Goal: Use online tool/utility: Utilize a website feature to perform a specific function

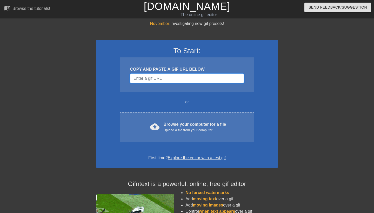
paste input "[URL][DOMAIN_NAME]"
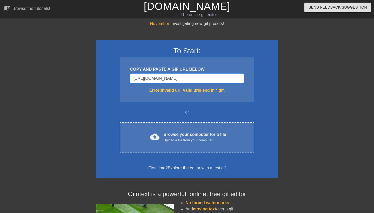
type input "[URL][DOMAIN_NAME][DOMAIN_NAME]"
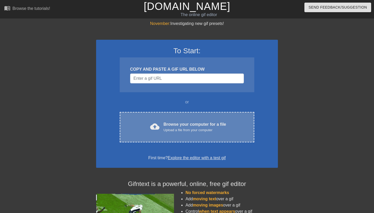
click at [176, 112] on div "cloud_upload Browse your computer for a file Upload a file from your computer C…" at bounding box center [187, 127] width 134 height 30
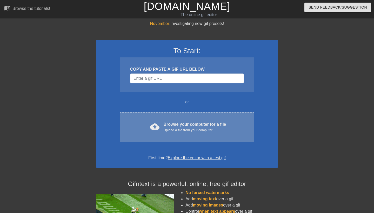
click at [183, 134] on div "cloud_upload Browse your computer for a file Upload a file from your computer C…" at bounding box center [187, 127] width 134 height 30
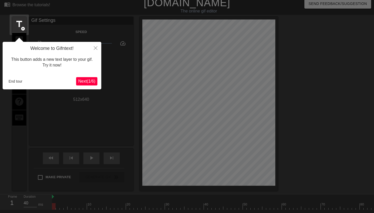
scroll to position [13, 0]
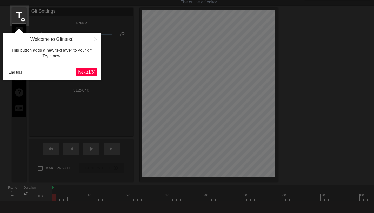
click at [91, 73] on span "Next ( 1 / 6 )" at bounding box center [86, 72] width 17 height 4
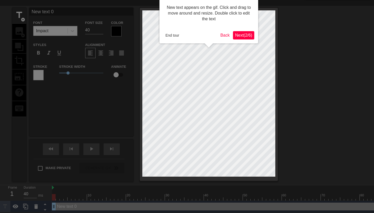
scroll to position [0, 0]
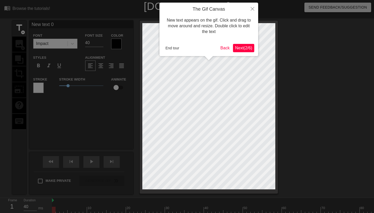
click at [91, 73] on div at bounding box center [187, 113] width 374 height 226
click at [246, 47] on span "Next ( 2 / 6 )" at bounding box center [243, 48] width 17 height 4
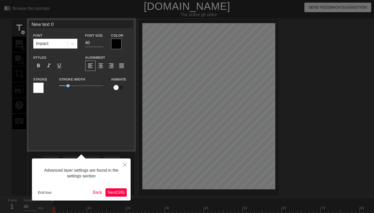
scroll to position [13, 0]
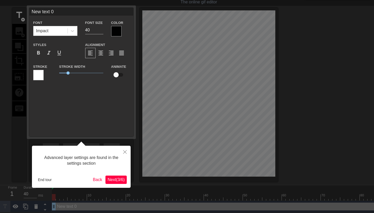
click at [119, 178] on span "Next ( 3 / 6 )" at bounding box center [115, 179] width 17 height 4
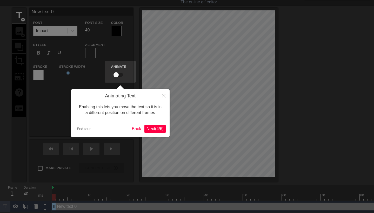
scroll to position [0, 0]
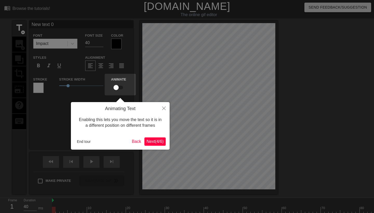
click at [162, 137] on button "Next ( 4 / 6 )" at bounding box center [154, 141] width 21 height 8
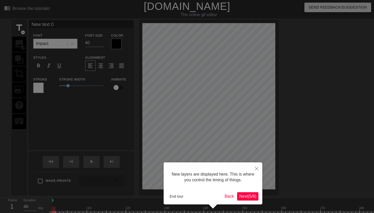
scroll to position [17, 0]
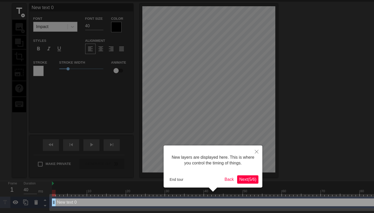
click at [243, 181] on span "Next ( 5 / 6 )" at bounding box center [247, 179] width 17 height 4
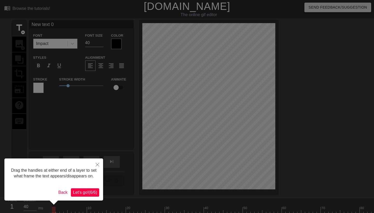
click at [88, 194] on span "Let's go! ( 6 / 6 )" at bounding box center [85, 192] width 24 height 4
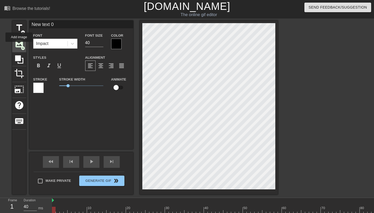
click at [19, 45] on span "image" at bounding box center [19, 44] width 10 height 10
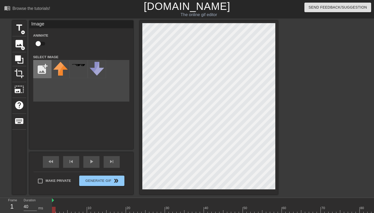
click at [39, 65] on input "file" at bounding box center [42, 69] width 18 height 18
click at [20, 48] on div "image add_circle" at bounding box center [19, 44] width 14 height 16
click at [365, 50] on div "title add_circle image add_circle crop photo_size_select_large help keyboard Im…" at bounding box center [187, 108] width 374 height 174
click at [374, 58] on div "title add_circle image add_circle crop photo_size_select_large help keyboard Im…" at bounding box center [187, 108] width 374 height 174
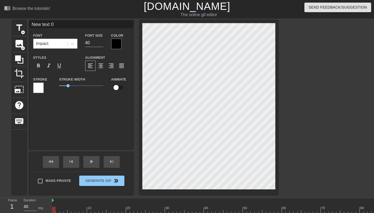
click at [374, 95] on div "title add_circle image add_circle crop photo_size_select_large help keyboard Ne…" at bounding box center [187, 108] width 374 height 174
click at [75, 98] on div "New text 0 Font Impact Font Size 40 Color Styles format_bold format_italic form…" at bounding box center [81, 85] width 104 height 129
click at [20, 41] on span "image" at bounding box center [19, 44] width 10 height 10
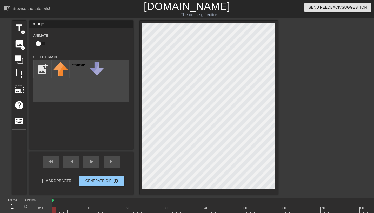
click at [374, 108] on div "title add_circle image add_circle crop photo_size_select_large help keyboard Im…" at bounding box center [187, 108] width 374 height 174
click at [38, 66] on input "file" at bounding box center [42, 69] width 18 height 18
type input "C:\fakepath\Jinx_Arcane_Season_2_Render.webp"
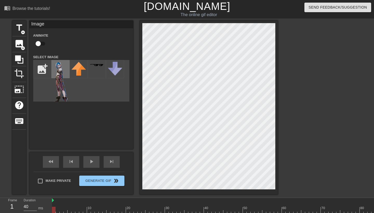
click at [55, 80] on img at bounding box center [60, 83] width 15 height 43
click at [40, 66] on input "file" at bounding box center [42, 69] width 18 height 18
click at [60, 67] on img at bounding box center [60, 83] width 15 height 43
click at [57, 66] on img at bounding box center [60, 83] width 15 height 43
click at [41, 44] on input "checkbox" at bounding box center [38, 44] width 30 height 10
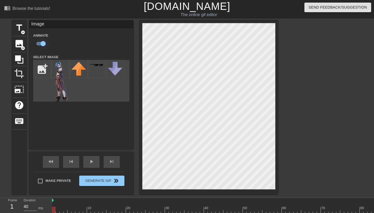
click at [41, 44] on input "checkbox" at bounding box center [43, 44] width 30 height 10
checkbox input "false"
click at [53, 69] on img at bounding box center [60, 83] width 15 height 43
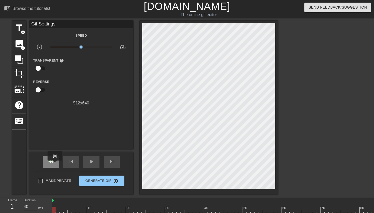
click at [55, 164] on div "fast_rewind" at bounding box center [51, 162] width 16 height 12
click at [73, 162] on span "skip_previous" at bounding box center [71, 161] width 6 height 6
click at [21, 41] on span "image" at bounding box center [19, 44] width 10 height 10
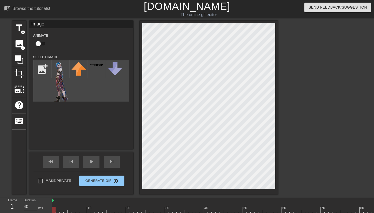
click at [374, 83] on div "title add_circle image add_circle crop photo_size_select_large help keyboard Im…" at bounding box center [187, 108] width 374 height 174
click at [96, 69] on div at bounding box center [97, 69] width 18 height 18
click at [59, 67] on img at bounding box center [60, 83] width 15 height 43
click at [61, 68] on img at bounding box center [60, 83] width 15 height 43
drag, startPoint x: 61, startPoint y: 68, endPoint x: 120, endPoint y: 100, distance: 67.5
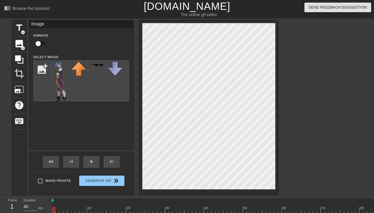
click at [115, 101] on div "add_photo_alternate" at bounding box center [81, 81] width 96 height 42
click at [66, 84] on img at bounding box center [60, 83] width 15 height 43
click at [64, 69] on img at bounding box center [60, 83] width 15 height 43
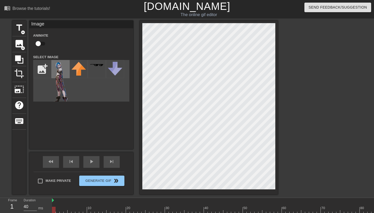
click at [64, 69] on img at bounding box center [60, 83] width 15 height 43
click at [60, 69] on img at bounding box center [60, 83] width 15 height 43
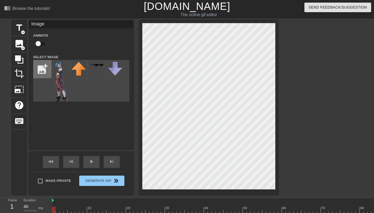
click at [41, 71] on input "file" at bounding box center [42, 69] width 18 height 18
type input "C:\fakepath\[DATE]-Jinx.png.jpeg"
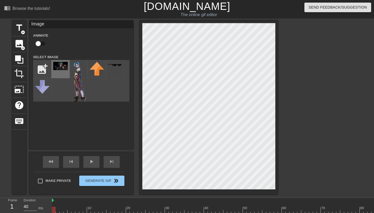
click at [57, 69] on img at bounding box center [60, 66] width 15 height 8
click at [60, 68] on img at bounding box center [60, 66] width 15 height 8
click at [42, 69] on input "file" at bounding box center [42, 69] width 18 height 18
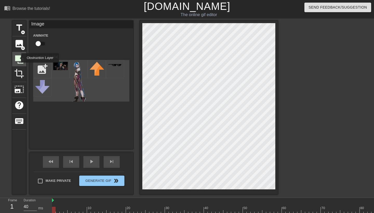
click at [18, 59] on icon at bounding box center [19, 59] width 8 height 8
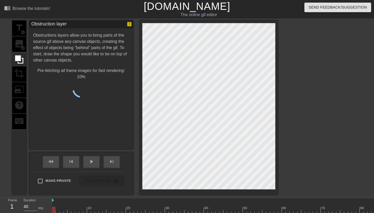
click at [18, 46] on div "title add_circle image add_circle crop photo_size_select_large help keyboard" at bounding box center [19, 108] width 14 height 174
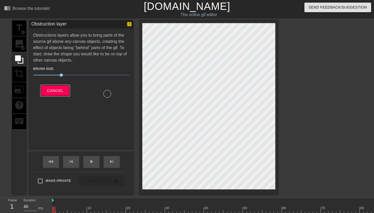
click at [51, 94] on button "Cancel" at bounding box center [55, 90] width 29 height 11
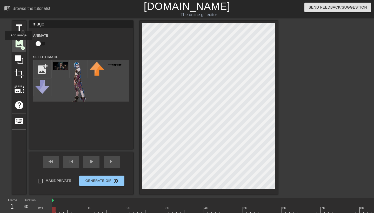
click at [19, 44] on span "image" at bounding box center [19, 44] width 10 height 10
click at [54, 161] on div "fast_rewind" at bounding box center [51, 162] width 16 height 12
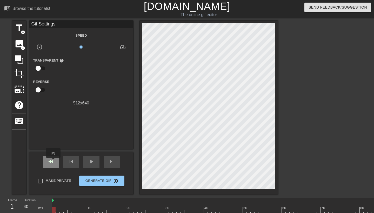
click at [54, 161] on span "fast_rewind" at bounding box center [51, 161] width 6 height 6
click at [94, 163] on span "play_arrow" at bounding box center [91, 161] width 6 height 6
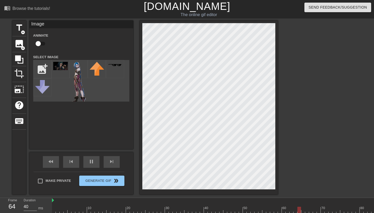
click at [314, 77] on div "title add_circle image add_circle crop photo_size_select_large help keyboard Im…" at bounding box center [187, 108] width 374 height 174
click at [309, 94] on div at bounding box center [323, 99] width 78 height 156
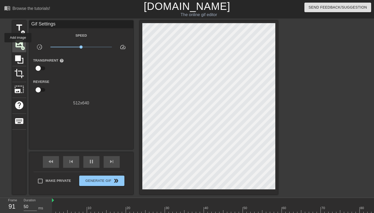
click at [18, 45] on span "image" at bounding box center [19, 44] width 10 height 10
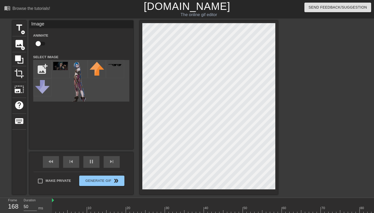
click at [374, 63] on div "title add_circle image add_circle crop photo_size_select_large help keyboard Im…" at bounding box center [187, 108] width 374 height 174
click at [57, 68] on img at bounding box center [60, 66] width 15 height 8
click at [58, 68] on img at bounding box center [60, 66] width 15 height 8
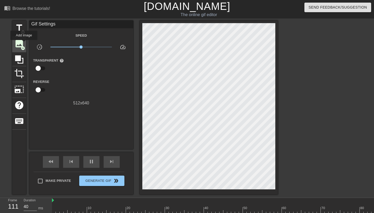
click at [23, 44] on span "image" at bounding box center [19, 44] width 10 height 10
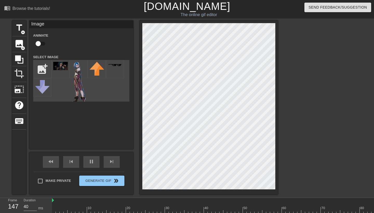
click at [374, 120] on div "title add_circle image add_circle crop photo_size_select_large help keyboard Im…" at bounding box center [187, 108] width 374 height 174
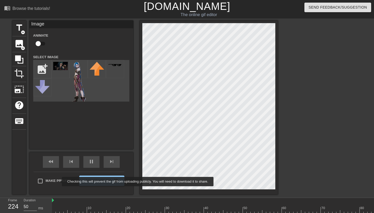
type input "40"
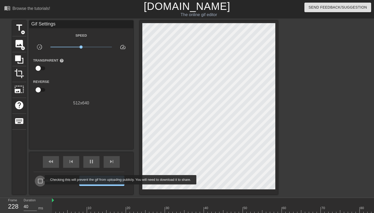
click at [41, 180] on input "Make Private" at bounding box center [40, 181] width 11 height 11
checkbox input "true"
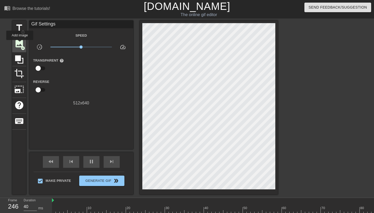
click at [19, 42] on span "image" at bounding box center [19, 44] width 10 height 10
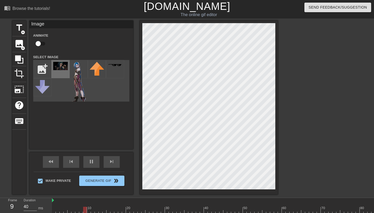
click at [60, 72] on div at bounding box center [60, 69] width 18 height 18
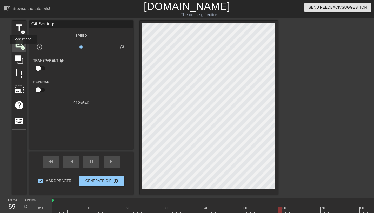
click at [21, 46] on span "add_circle" at bounding box center [23, 48] width 4 height 4
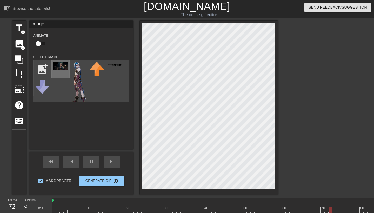
click at [60, 70] on img at bounding box center [60, 66] width 15 height 8
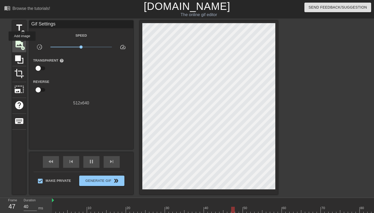
click at [22, 44] on span "image" at bounding box center [19, 44] width 10 height 10
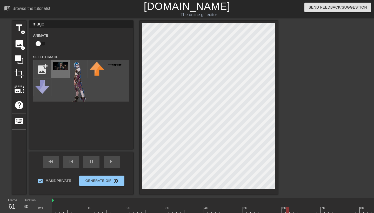
click at [65, 70] on img at bounding box center [60, 66] width 15 height 8
click at [372, 116] on div "title add_circle image add_circle crop photo_size_select_large help keyboard Im…" at bounding box center [187, 108] width 374 height 174
click at [311, 91] on div at bounding box center [323, 99] width 78 height 156
click at [278, 90] on div "title add_circle image add_circle crop photo_size_select_large help keyboard Im…" at bounding box center [187, 108] width 374 height 174
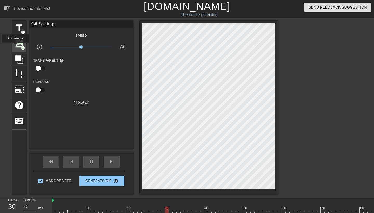
click at [19, 45] on span "image" at bounding box center [19, 44] width 10 height 10
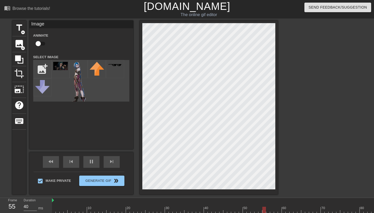
scroll to position [85, 0]
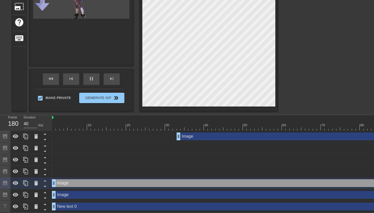
scroll to position [71, 0]
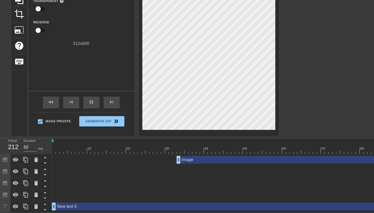
scroll to position [60, 0]
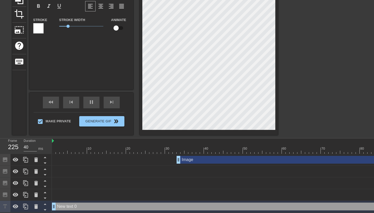
scroll to position [48, 0]
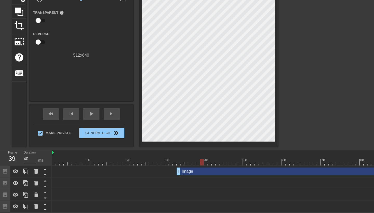
drag, startPoint x: 169, startPoint y: 164, endPoint x: 200, endPoint y: 160, distance: 31.4
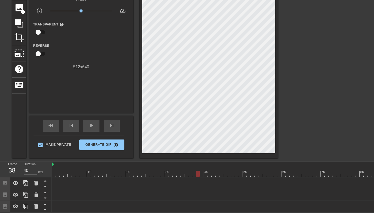
scroll to position [33, 0]
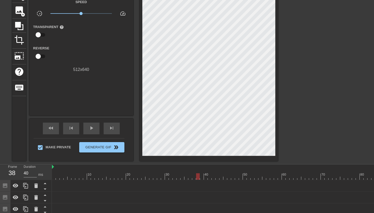
click at [199, 176] on div at bounding box center [198, 176] width 4 height 6
drag, startPoint x: 197, startPoint y: 176, endPoint x: 45, endPoint y: 197, distance: 153.6
click at [45, 197] on div "Frame 1 Duration 40 ms 10 20 30 40 50 60 70 80 90 100 110 120 130 140 150" at bounding box center [187, 189] width 374 height 51
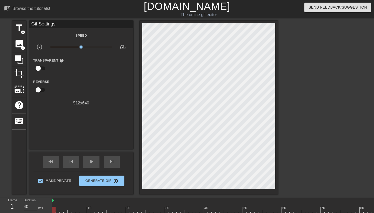
scroll to position [0, 0]
click at [18, 43] on span "image" at bounding box center [19, 44] width 10 height 10
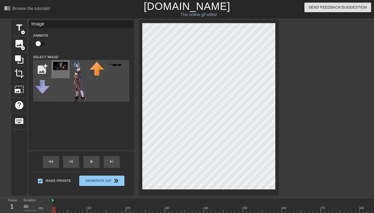
click at [59, 71] on div at bounding box center [60, 69] width 18 height 18
click at [292, 102] on div at bounding box center [323, 99] width 78 height 156
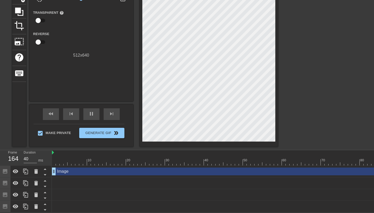
scroll to position [48, 0]
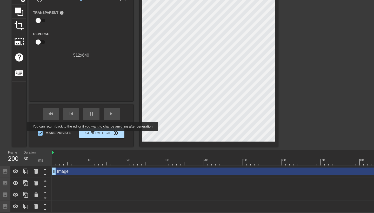
type input "40"
click at [110, 135] on span "Generate Gif double_arrow" at bounding box center [101, 133] width 41 height 6
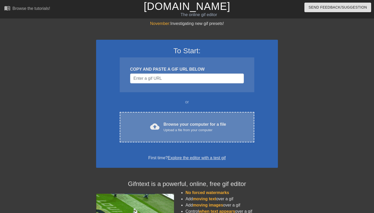
click at [173, 134] on div "cloud_upload Browse your computer for a file Upload a file from your computer C…" at bounding box center [187, 127] width 134 height 30
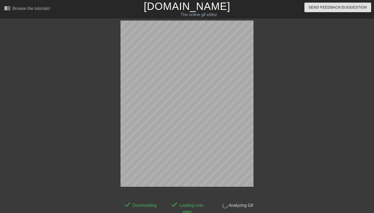
click at [287, 139] on div at bounding box center [299, 99] width 78 height 156
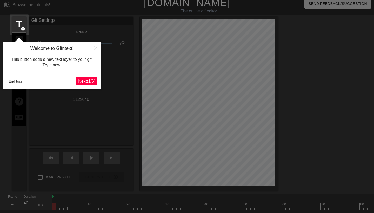
scroll to position [13, 0]
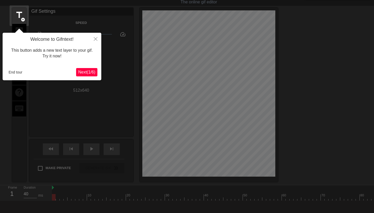
click at [84, 74] on span "Next ( 1 / 6 )" at bounding box center [86, 72] width 17 height 4
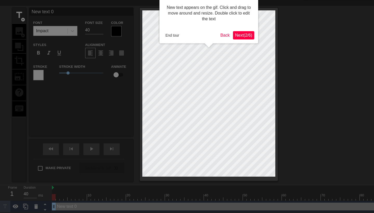
scroll to position [0, 0]
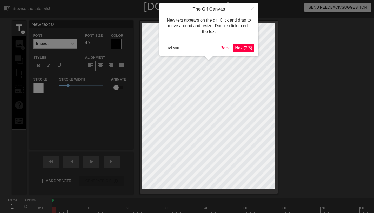
click at [243, 45] on button "Next ( 2 / 6 )" at bounding box center [243, 48] width 21 height 8
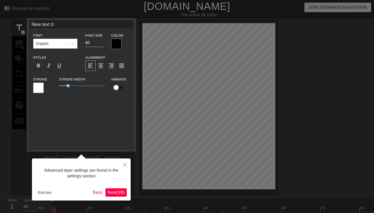
scroll to position [13, 0]
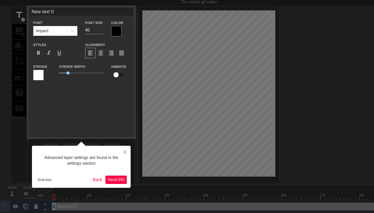
click at [114, 181] on span "Next ( 3 / 6 )" at bounding box center [115, 179] width 17 height 4
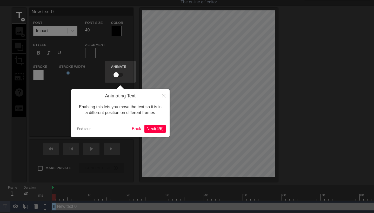
scroll to position [0, 0]
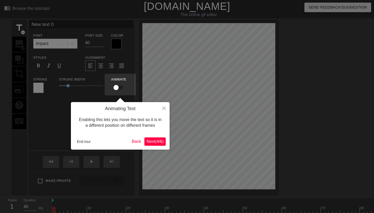
click at [154, 143] on span "Next ( 4 / 6 )" at bounding box center [154, 141] width 17 height 4
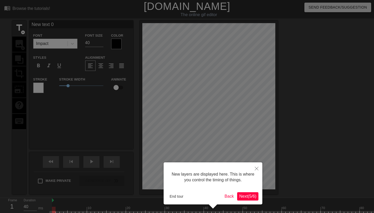
scroll to position [17, 0]
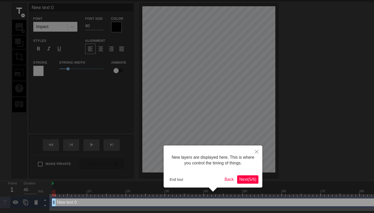
click at [250, 177] on span "Next ( 5 / 6 )" at bounding box center [247, 179] width 17 height 4
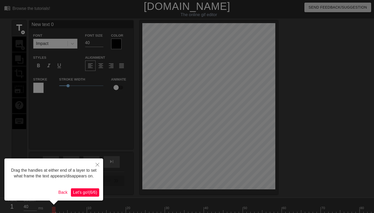
click at [89, 194] on button "Let's go! ( 6 / 6 )" at bounding box center [85, 192] width 28 height 8
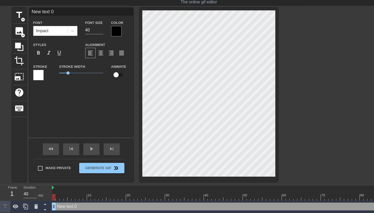
scroll to position [13, 0]
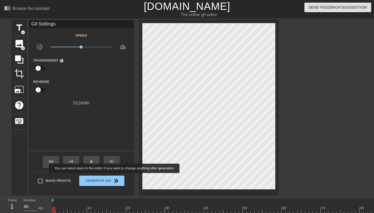
scroll to position [0, 0]
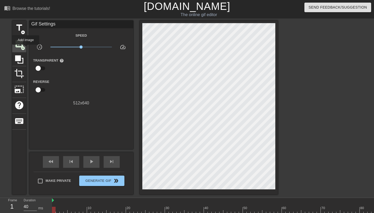
click at [21, 47] on span "add_circle" at bounding box center [23, 48] width 4 height 4
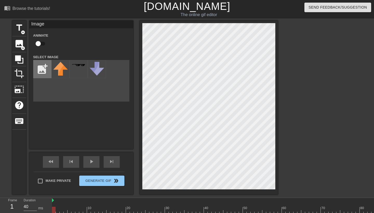
click at [41, 70] on input "file" at bounding box center [42, 69] width 18 height 18
type input "C:\fakepath\PreShimmerJinx.webp"
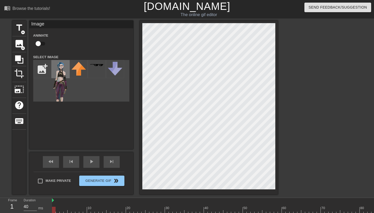
click at [60, 66] on img at bounding box center [60, 88] width 15 height 52
click at [307, 48] on div at bounding box center [323, 99] width 78 height 156
click at [284, 57] on div "title add_circle image add_circle crop photo_size_select_large help keyboard Im…" at bounding box center [187, 108] width 374 height 174
click at [309, 75] on div at bounding box center [323, 99] width 78 height 156
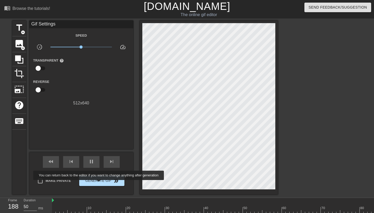
type input "40"
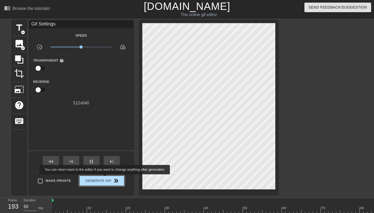
click at [107, 178] on span "Generate Gif double_arrow" at bounding box center [101, 181] width 41 height 6
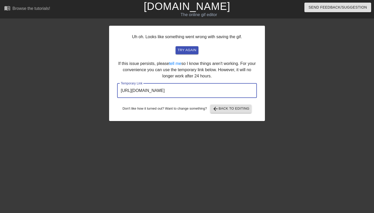
drag, startPoint x: 237, startPoint y: 86, endPoint x: 158, endPoint y: 101, distance: 80.8
click at [158, 101] on div "Uh oh. Looks like something went wrong with saving the gif. try again If this i…" at bounding box center [187, 73] width 156 height 95
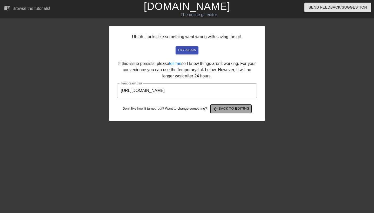
click at [242, 111] on span "arrow_back Back to Editing" at bounding box center [230, 109] width 37 height 6
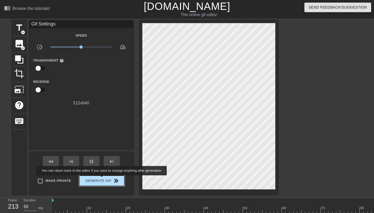
type input "40"
click at [104, 179] on span "Generate Gif double_arrow" at bounding box center [101, 181] width 41 height 6
